Goal: Task Accomplishment & Management: Complete application form

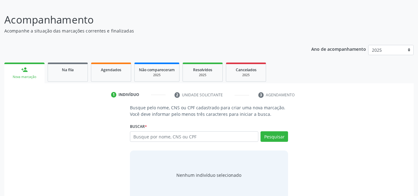
scroll to position [51, 0]
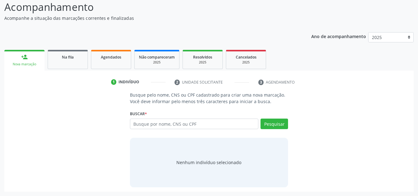
click at [24, 56] on div "person_add" at bounding box center [24, 57] width 7 height 7
click at [24, 60] on div "person_add" at bounding box center [24, 57] width 7 height 7
click at [122, 63] on link "Agendados" at bounding box center [111, 59] width 40 height 19
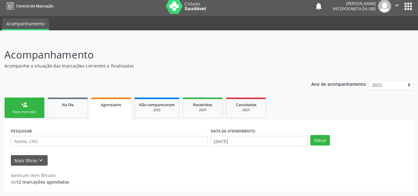
scroll to position [4, 0]
click at [23, 109] on link "person_add Nova marcação" at bounding box center [24, 107] width 40 height 21
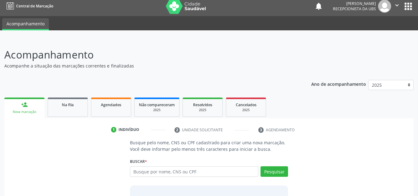
click at [23, 109] on link "person_add Nova marcação" at bounding box center [24, 107] width 40 height 21
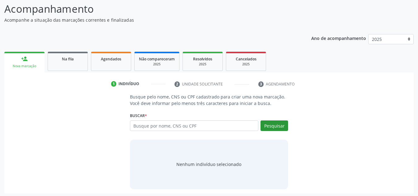
scroll to position [51, 0]
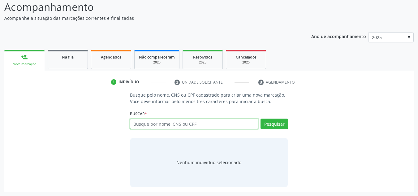
click at [216, 124] on input "text" at bounding box center [194, 124] width 129 height 11
type input "701409639532338"
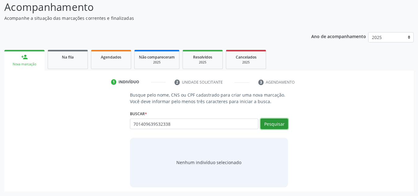
click at [272, 124] on button "Pesquisar" at bounding box center [275, 124] width 28 height 11
type input "701409639532338"
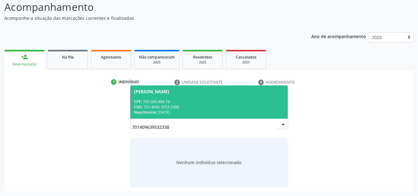
click at [209, 104] on div "CPF: 705.309.484-78" at bounding box center [209, 101] width 150 height 5
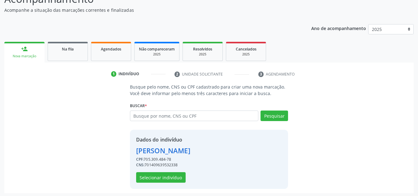
scroll to position [61, 0]
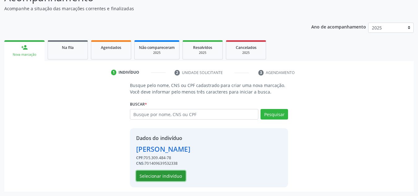
click at [169, 176] on button "Selecionar indivíduo" at bounding box center [161, 176] width 50 height 11
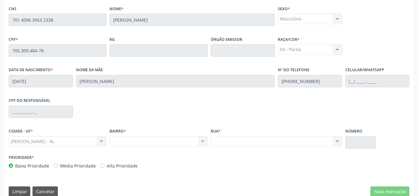
scroll to position [166, 0]
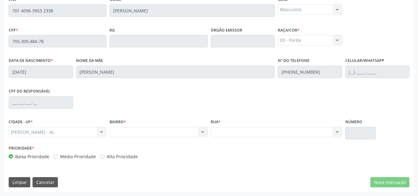
click at [203, 130] on div "Nenhum resultado encontrado para: " " Não há nenhuma opção para ser exibida." at bounding box center [159, 132] width 98 height 11
click at [205, 131] on div "Nenhum resultado encontrado para: " " Não há nenhuma opção para ser exibida." at bounding box center [159, 132] width 98 height 11
click at [203, 133] on div "Nenhum resultado encontrado para: " " Não há nenhuma opção para ser exibida." at bounding box center [159, 132] width 98 height 11
click at [151, 132] on div "Nenhum resultado encontrado para: " " Não há nenhuma opção para ser exibida." at bounding box center [159, 132] width 98 height 11
click at [205, 132] on div "Nenhum resultado encontrado para: " " Não há nenhuma opção para ser exibida." at bounding box center [159, 132] width 98 height 11
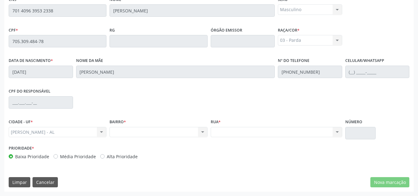
click at [337, 132] on div "Nenhum resultado encontrado para: " " Não há nenhuma opção para ser exibida." at bounding box center [277, 132] width 132 height 11
click at [201, 132] on div "Nenhum resultado encontrado para: " " Não há nenhuma opção para ser exibida." at bounding box center [159, 132] width 98 height 11
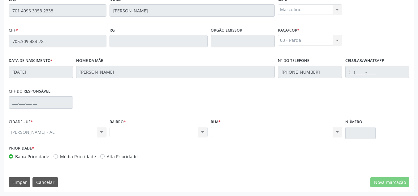
drag, startPoint x: 201, startPoint y: 132, endPoint x: 209, endPoint y: 128, distance: 9.8
click at [201, 132] on div "Nenhum resultado encontrado para: " " Não há nenhuma opção para ser exibida." at bounding box center [159, 132] width 98 height 11
click at [337, 132] on div "Nenhum resultado encontrado para: " " Não há nenhuma opção para ser exibida." at bounding box center [277, 132] width 132 height 11
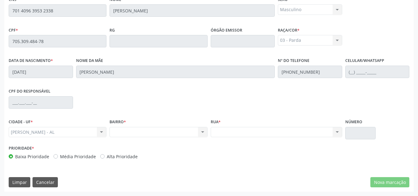
click at [337, 132] on div "Nenhum resultado encontrado para: " " Não há nenhuma opção para ser exibida." at bounding box center [277, 132] width 132 height 11
click at [102, 133] on div "[PERSON_NAME] - AL Marechal Deodoro - AL Nenhum resultado encontrado para: " " …" at bounding box center [58, 132] width 98 height 11
click at [203, 131] on div "Nenhum resultado encontrado para: " " Não há nenhuma opção para ser exibida." at bounding box center [159, 132] width 98 height 11
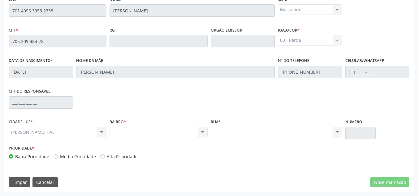
click at [203, 131] on div "Nenhum resultado encontrado para: " " Não há nenhuma opção para ser exibida." at bounding box center [159, 132] width 98 height 11
click at [106, 134] on div "[PERSON_NAME] - AL Marechal Deodoro - AL Nenhum resultado encontrado para: " " …" at bounding box center [58, 132] width 98 height 11
click at [205, 132] on div "Nenhum resultado encontrado para: " " Não há nenhuma opção para ser exibida." at bounding box center [159, 132] width 98 height 11
click at [193, 135] on div "Nenhum resultado encontrado para: " " Não há nenhuma opção para ser exibida." at bounding box center [159, 132] width 98 height 11
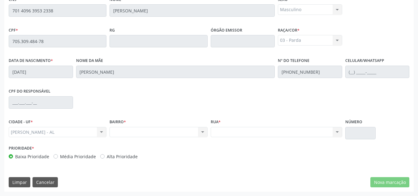
click at [339, 133] on div "Nenhum resultado encontrado para: " " Não há nenhuma opção para ser exibida." at bounding box center [277, 132] width 132 height 11
click at [340, 133] on div "Nenhum resultado encontrado para: " " Não há nenhuma opção para ser exibida." at bounding box center [277, 132] width 132 height 11
click at [371, 190] on div "Essa busca está integrada com o PEC. Quaisquer inconsistências nas informações …" at bounding box center [208, 84] width 409 height 215
drag, startPoint x: 123, startPoint y: 131, endPoint x: 159, endPoint y: 147, distance: 40.0
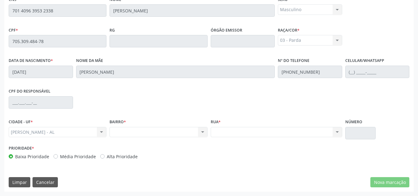
click at [144, 147] on div "Essa busca está integrada com o PEC. Quaisquer inconsistências nas informações …" at bounding box center [209, 70] width 401 height 187
click at [180, 140] on div "BAIRRO * Nenhum resultado encontrado para: " " Não há nenhuma opção para ser ex…" at bounding box center [158, 130] width 101 height 26
click at [181, 138] on div "BAIRRO * Nenhum resultado encontrado para: " " Não há nenhuma opção para ser ex…" at bounding box center [158, 130] width 101 height 26
click at [183, 136] on div "Nenhum resultado encontrado para: " " Não há nenhuma opção para ser exibida." at bounding box center [159, 132] width 98 height 11
click at [203, 132] on div "Nenhum resultado encontrado para: " " Não há nenhuma opção para ser exibida." at bounding box center [159, 132] width 98 height 11
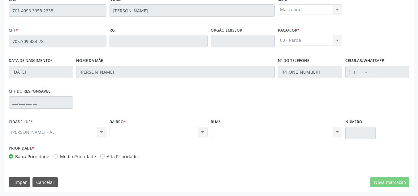
click at [203, 132] on div "Nenhum resultado encontrado para: " " Não há nenhuma opção para ser exibida." at bounding box center [159, 132] width 98 height 11
click at [205, 132] on div "Nenhum resultado encontrado para: " " Não há nenhuma opção para ser exibida." at bounding box center [159, 132] width 98 height 11
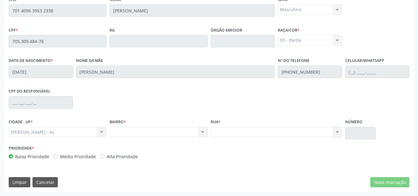
click at [206, 132] on div "Nenhum resultado encontrado para: " " Não há nenhuma opção para ser exibida." at bounding box center [159, 132] width 98 height 11
click at [201, 135] on div "Nenhum resultado encontrado para: " " Não há nenhuma opção para ser exibida." at bounding box center [159, 132] width 98 height 11
click at [201, 134] on div "Nenhum resultado encontrado para: " " Não há nenhuma opção para ser exibida." at bounding box center [159, 132] width 98 height 11
click at [203, 131] on div "Nenhum resultado encontrado para: " " Não há nenhuma opção para ser exibida." at bounding box center [159, 132] width 98 height 11
click at [204, 131] on div "Nenhum resultado encontrado para: " " Não há nenhuma opção para ser exibida." at bounding box center [159, 132] width 98 height 11
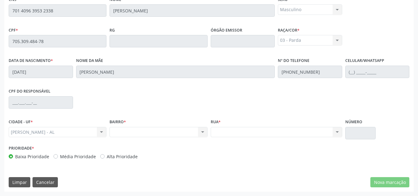
click at [234, 126] on div "Rua * Nenhum resultado encontrado para: " " Não há nenhuma opção para ser exibi…" at bounding box center [277, 127] width 132 height 20
drag, startPoint x: 235, startPoint y: 126, endPoint x: 147, endPoint y: 170, distance: 98.0
click at [235, 126] on div "Rua * Nenhum resultado encontrado para: " " Não há nenhuma opção para ser exibi…" at bounding box center [277, 127] width 132 height 20
drag, startPoint x: 334, startPoint y: 132, endPoint x: 328, endPoint y: 131, distance: 5.6
click at [333, 132] on div "Nenhum resultado encontrado para: " " Não há nenhuma opção para ser exibida." at bounding box center [277, 132] width 132 height 11
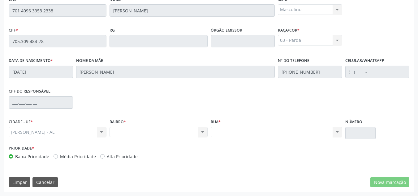
click at [330, 131] on div "Nenhum resultado encontrado para: " " Não há nenhuma opção para ser exibida." at bounding box center [277, 132] width 132 height 11
click at [234, 132] on div "Nenhum resultado encontrado para: " " Não há nenhuma opção para ser exibida." at bounding box center [277, 132] width 132 height 11
click at [202, 132] on div "Nenhum resultado encontrado para: " " Não há nenhuma opção para ser exibida." at bounding box center [159, 132] width 98 height 11
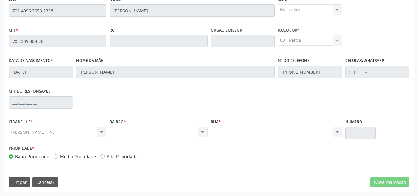
click at [187, 132] on div "Nenhum resultado encontrado para: " " Não há nenhuma opção para ser exibida." at bounding box center [159, 132] width 98 height 11
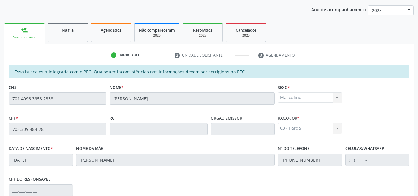
scroll to position [73, 0]
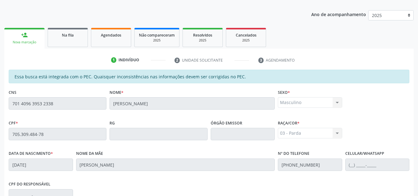
click at [25, 39] on link "person_add Nova marcação" at bounding box center [24, 38] width 40 height 21
click at [340, 134] on div "03 - [MEDICAL_DATA] 01 - Branca 02 - Preta 04 - [GEOGRAPHIC_DATA] 03 - [MEDICAL…" at bounding box center [310, 133] width 64 height 11
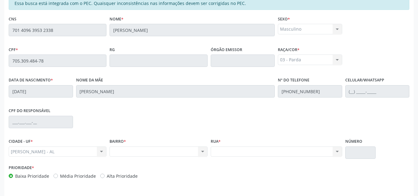
scroll to position [166, 0]
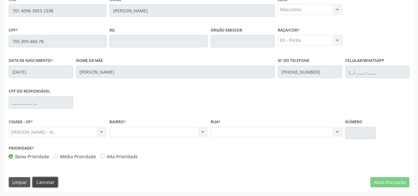
click at [40, 181] on button "Cancelar" at bounding box center [44, 182] width 25 height 11
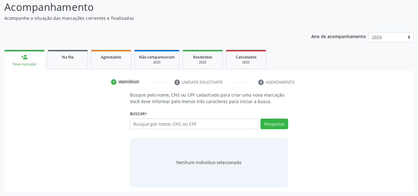
scroll to position [51, 0]
click at [32, 55] on link "person_add Nova marcação" at bounding box center [24, 60] width 40 height 21
click at [140, 125] on input "text" at bounding box center [194, 124] width 129 height 11
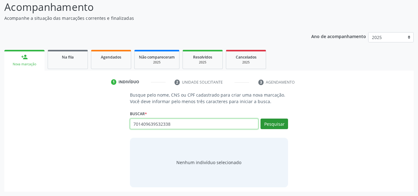
type input "701409639532338"
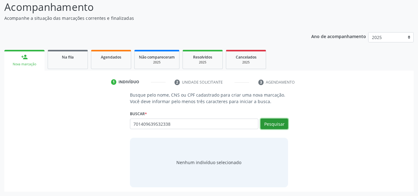
click at [276, 123] on button "Pesquisar" at bounding box center [275, 124] width 28 height 11
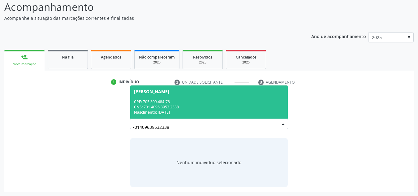
click at [224, 100] on div "CPF: 705.309.484-78" at bounding box center [209, 101] width 150 height 5
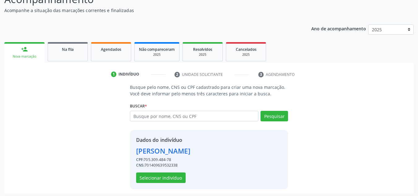
scroll to position [61, 0]
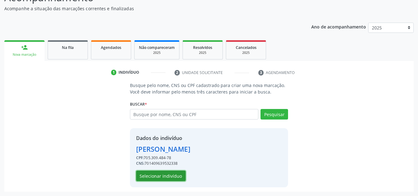
click at [168, 173] on button "Selecionar indivíduo" at bounding box center [161, 176] width 50 height 11
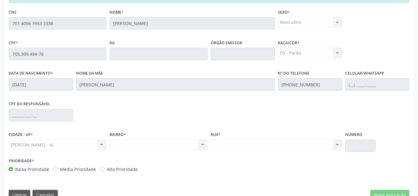
scroll to position [154, 0]
click at [140, 142] on div "Nenhum resultado encontrado para: " " Não há nenhuma opção para ser exibida." at bounding box center [159, 144] width 98 height 11
click at [204, 142] on div "Nenhum resultado encontrado para: " " Não há nenhuma opção para ser exibida." at bounding box center [159, 144] width 98 height 11
click at [340, 142] on div "Nenhum resultado encontrado para: " " Não há nenhuma opção para ser exibida." at bounding box center [277, 144] width 132 height 11
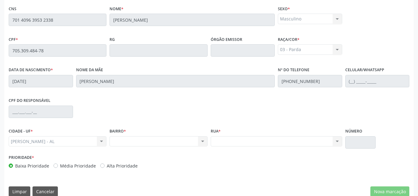
scroll to position [166, 0]
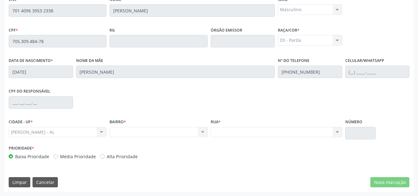
click at [107, 156] on label "Alta Prioridade" at bounding box center [122, 156] width 31 height 6
click at [101, 156] on input "Alta Prioridade" at bounding box center [102, 156] width 4 height 6
radio input "true"
click at [15, 156] on label "Baixa Prioridade" at bounding box center [32, 156] width 34 height 6
click at [12, 156] on input "Baixa Prioridade" at bounding box center [11, 156] width 4 height 6
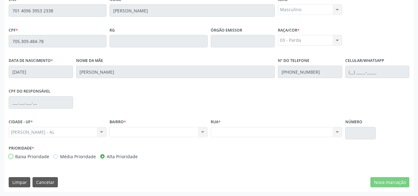
radio input "true"
click at [102, 131] on div "[PERSON_NAME] - AL Marechal Deodoro - AL Nenhum resultado encontrado para: " " …" at bounding box center [58, 132] width 98 height 11
click at [24, 178] on button "Limpar" at bounding box center [20, 182] width 22 height 11
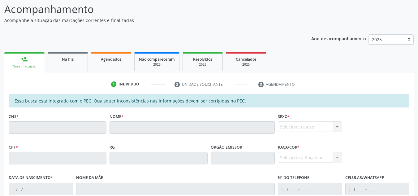
scroll to position [42, 0]
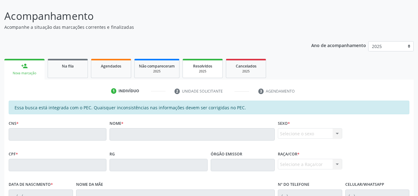
click at [214, 69] on div "2025" at bounding box center [202, 71] width 31 height 5
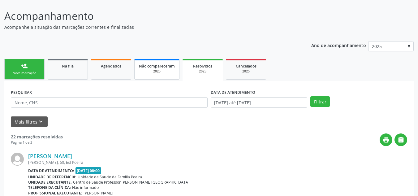
click at [169, 67] on span "Não compareceram" at bounding box center [157, 65] width 36 height 5
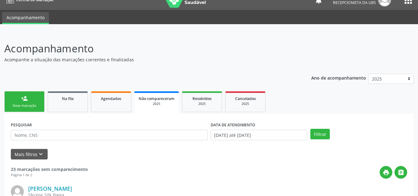
scroll to position [0, 0]
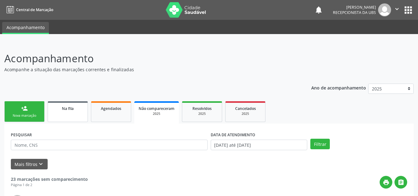
click at [71, 107] on span "Na fila" at bounding box center [68, 108] width 12 height 5
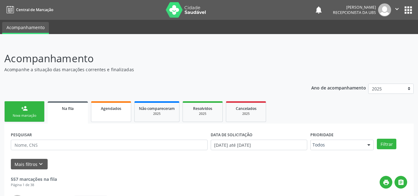
click at [116, 115] on link "Agendados" at bounding box center [111, 111] width 40 height 21
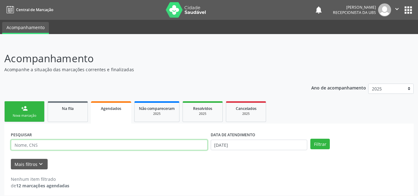
click at [129, 142] on input "text" at bounding box center [109, 145] width 197 height 11
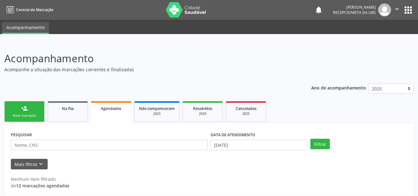
click at [125, 172] on div "Nenhum item filtrado de 12 marcações agendadas" at bounding box center [209, 178] width 396 height 19
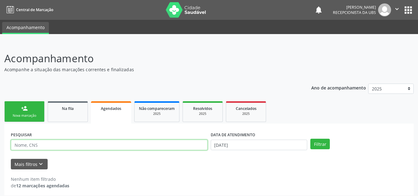
click at [143, 142] on input "text" at bounding box center [109, 145] width 197 height 11
type input "7"
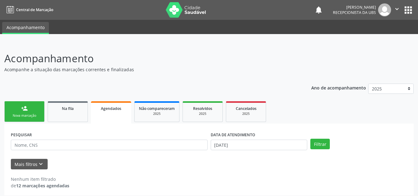
click at [19, 113] on link "person_add Nova marcação" at bounding box center [24, 111] width 40 height 21
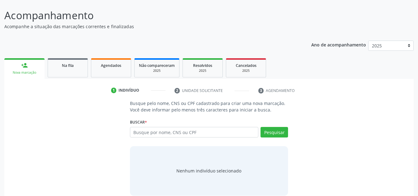
scroll to position [51, 0]
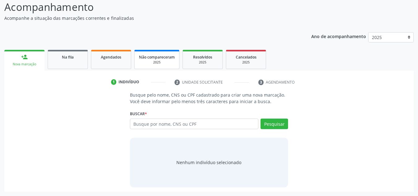
click at [151, 63] on div "2025" at bounding box center [157, 62] width 36 height 5
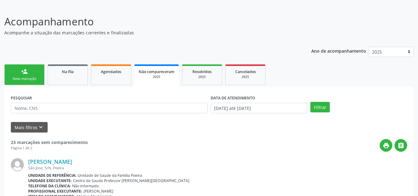
scroll to position [0, 0]
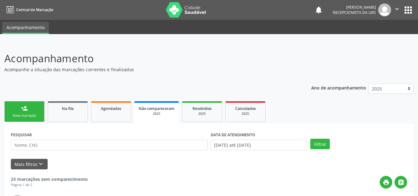
click at [37, 111] on link "person_add Nova marcação" at bounding box center [24, 111] width 40 height 21
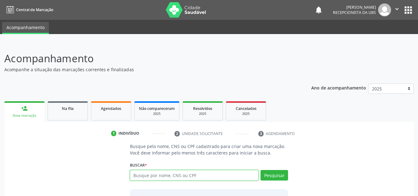
click at [157, 176] on input "text" at bounding box center [194, 175] width 129 height 11
type input "705006200793056"
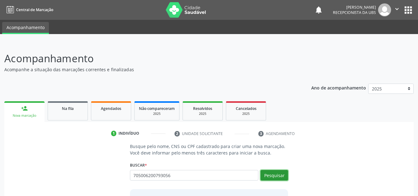
click at [272, 177] on button "Pesquisar" at bounding box center [275, 175] width 28 height 11
type input "705006200793056"
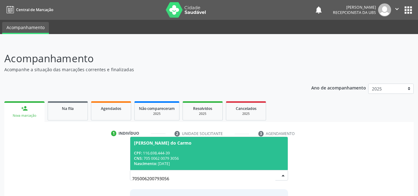
scroll to position [31, 0]
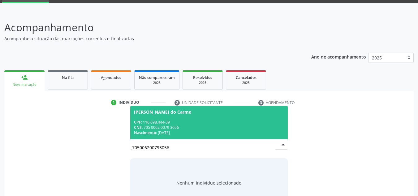
click at [256, 126] on div "CNS: 705 0062 0079 3056" at bounding box center [209, 127] width 150 height 5
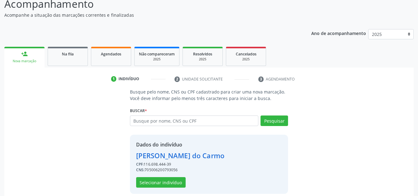
scroll to position [61, 0]
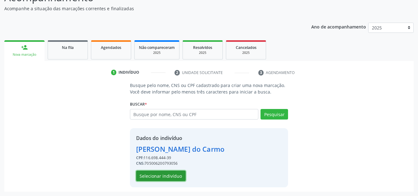
click at [178, 175] on button "Selecionar indivíduo" at bounding box center [161, 176] width 50 height 11
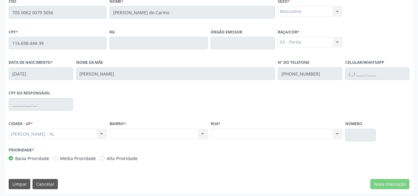
scroll to position [166, 0]
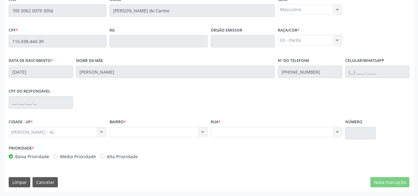
click at [203, 131] on div "Nenhum resultado encontrado para: " " Não há nenhuma opção para ser exibida." at bounding box center [159, 132] width 98 height 11
click at [60, 131] on div "[PERSON_NAME] - AL Marechal Deodoro - AL Nenhum resultado encontrado para: " " …" at bounding box center [58, 132] width 98 height 11
click at [203, 132] on div "Nenhum resultado encontrado para: " " Não há nenhuma opção para ser exibida." at bounding box center [159, 132] width 98 height 11
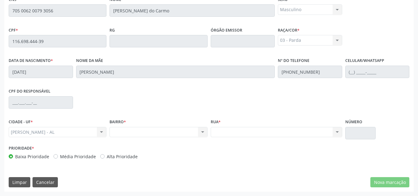
click at [156, 133] on div "Nenhum resultado encontrado para: " " Não há nenhuma opção para ser exibida." at bounding box center [159, 132] width 98 height 11
click at [125, 120] on span "*" at bounding box center [125, 121] width 2 height 5
click at [338, 130] on div "Nenhum resultado encontrado para: " " Não há nenhuma opção para ser exibida." at bounding box center [277, 132] width 132 height 11
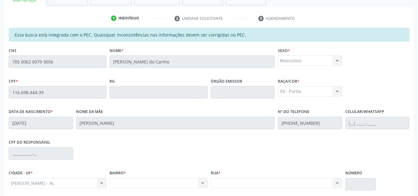
scroll to position [104, 0]
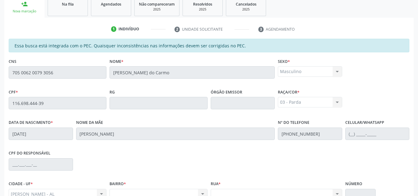
click at [371, 9] on ul "person_add Nova marcação Na fila Agendados Não compareceram 2025 Resolvidos 202…" at bounding box center [208, 6] width 409 height 22
click at [338, 71] on div "Masculino Masculino Feminino Nenhum resultado encontrado para: " " Não há nenhu…" at bounding box center [310, 71] width 64 height 11
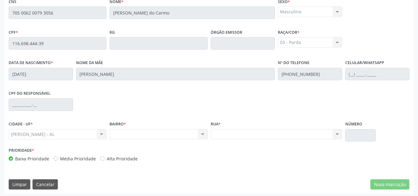
scroll to position [166, 0]
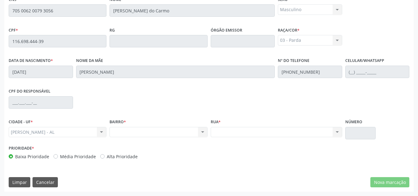
click at [367, 140] on div "Número" at bounding box center [361, 130] width 34 height 26
click at [129, 130] on div "Nenhum resultado encontrado para: " " Não há nenhuma opção para ser exibida." at bounding box center [159, 132] width 98 height 11
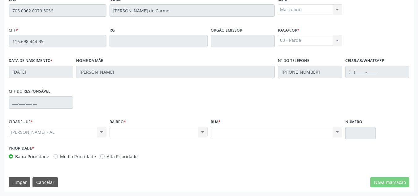
click at [122, 130] on div "Nenhum resultado encontrado para: " " Não há nenhuma opção para ser exibida." at bounding box center [159, 132] width 98 height 11
click at [121, 131] on div "Nenhum resultado encontrado para: " " Não há nenhuma opção para ser exibida." at bounding box center [159, 132] width 98 height 11
click at [101, 130] on div "[PERSON_NAME] - AL Marechal Deodoro - AL Nenhum resultado encontrado para: " " …" at bounding box center [58, 132] width 98 height 11
